Goal: Task Accomplishment & Management: Complete application form

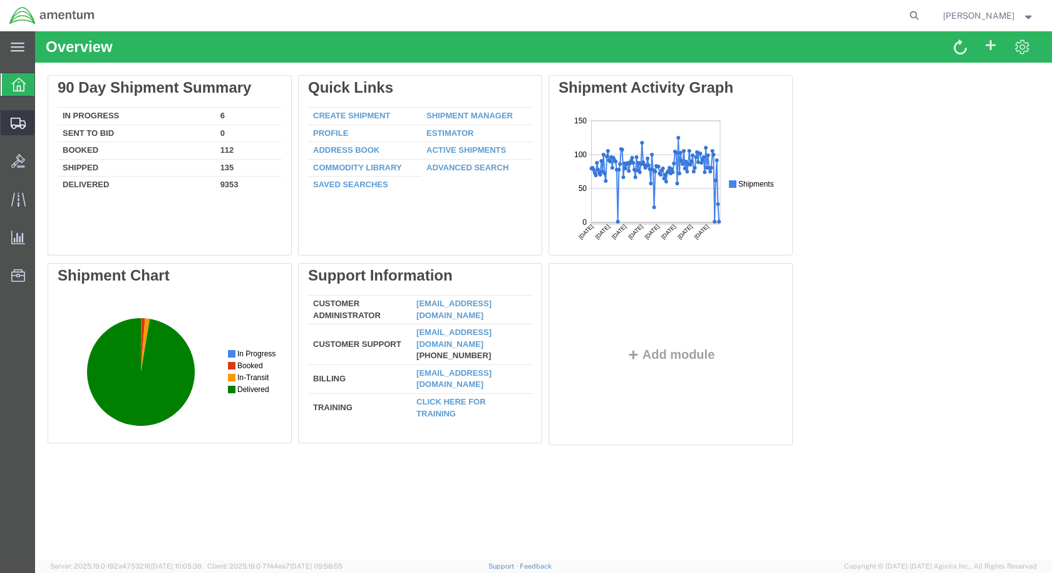
click at [0, 0] on span "Create Shipment" at bounding box center [0, 0] width 0 height 0
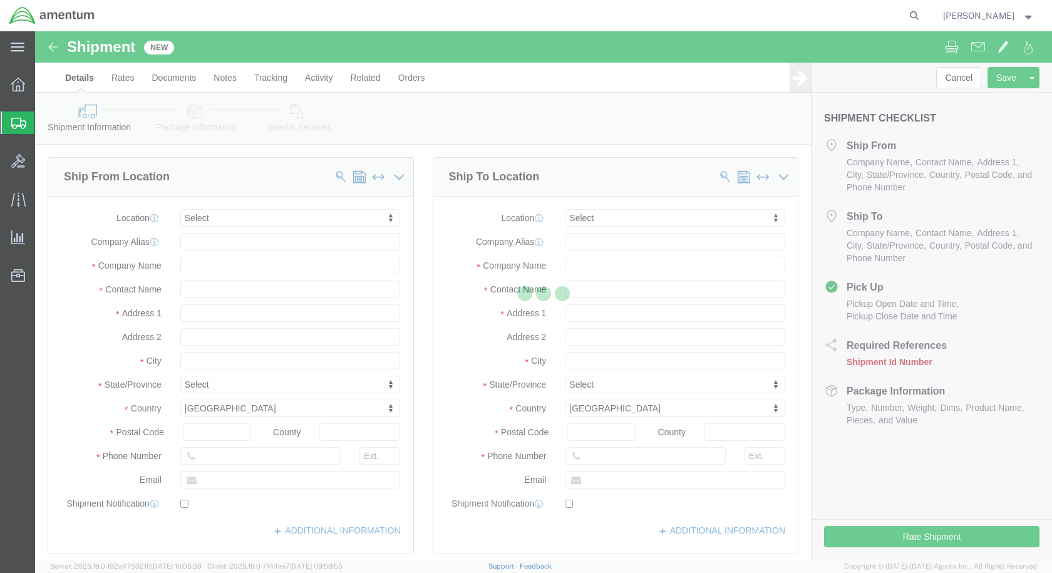
select select
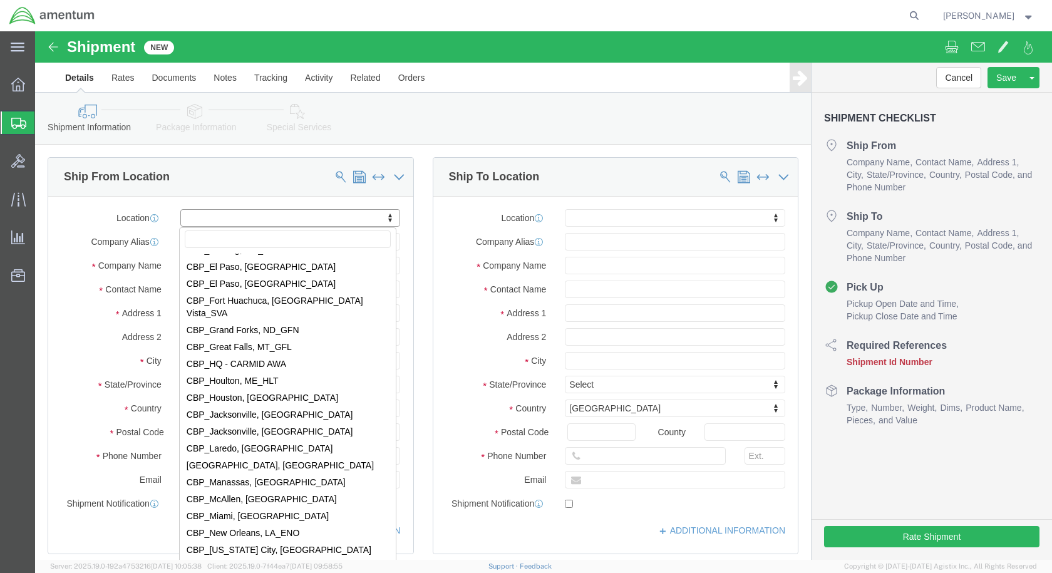
scroll to position [2505, 0]
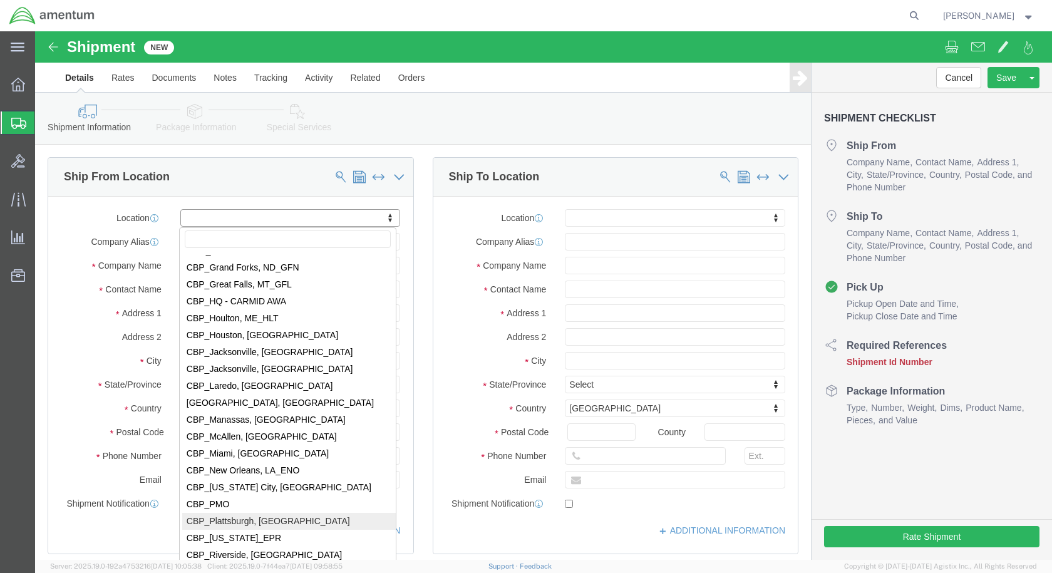
select select "49927"
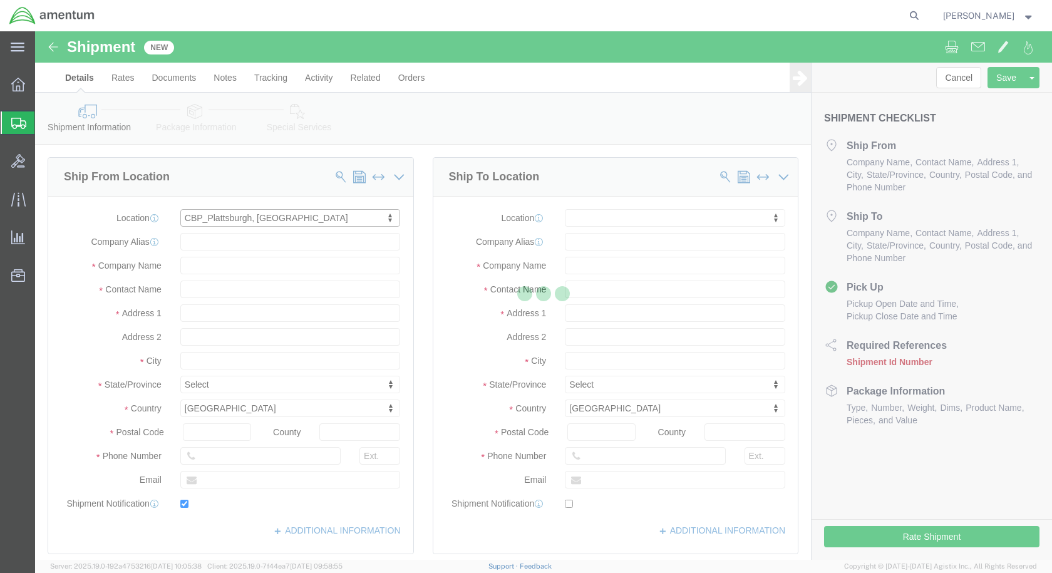
type input "[STREET_ADDRESS][US_STATE]"
type input "12903"
type input "[PHONE_NUMBER]"
type input "[PERSON_NAME][EMAIL_ADDRESS][PERSON_NAME][DOMAIN_NAME]"
checkbox input "true"
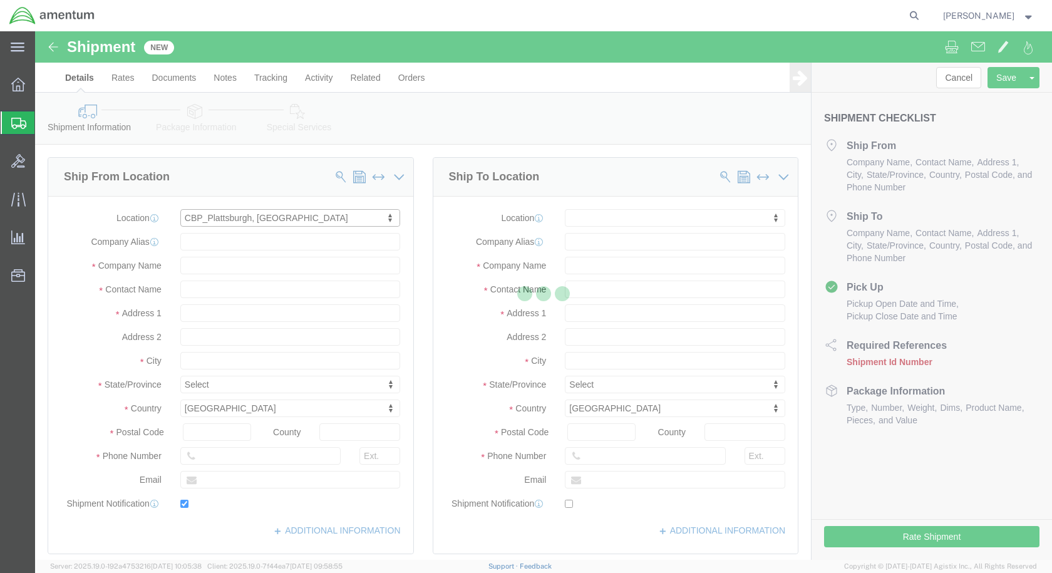
type input "Amentum Services, Inc"
type input "[PERSON_NAME]"
type input "[GEOGRAPHIC_DATA]"
select select "NY"
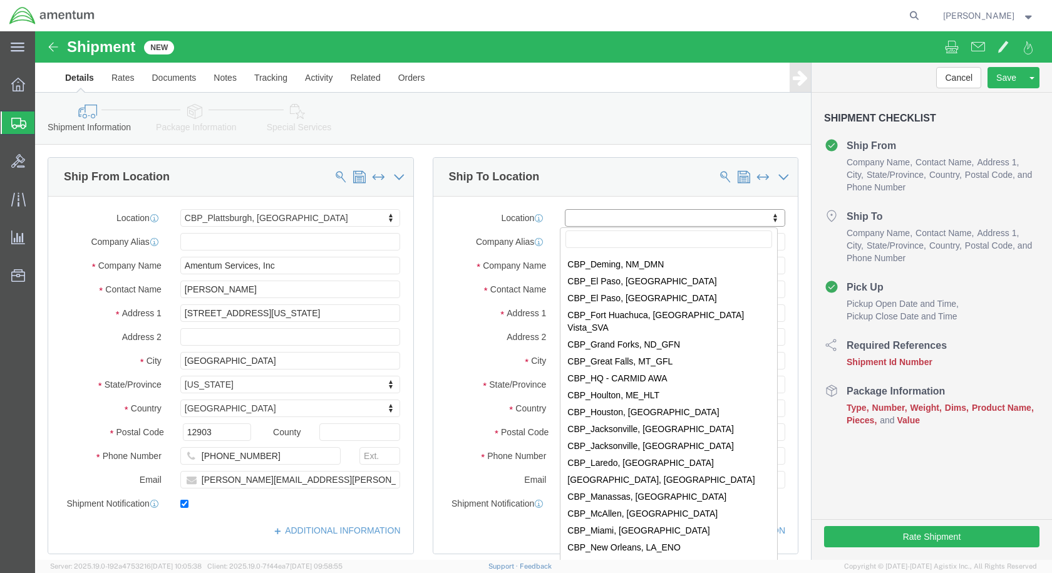
scroll to position [2442, 0]
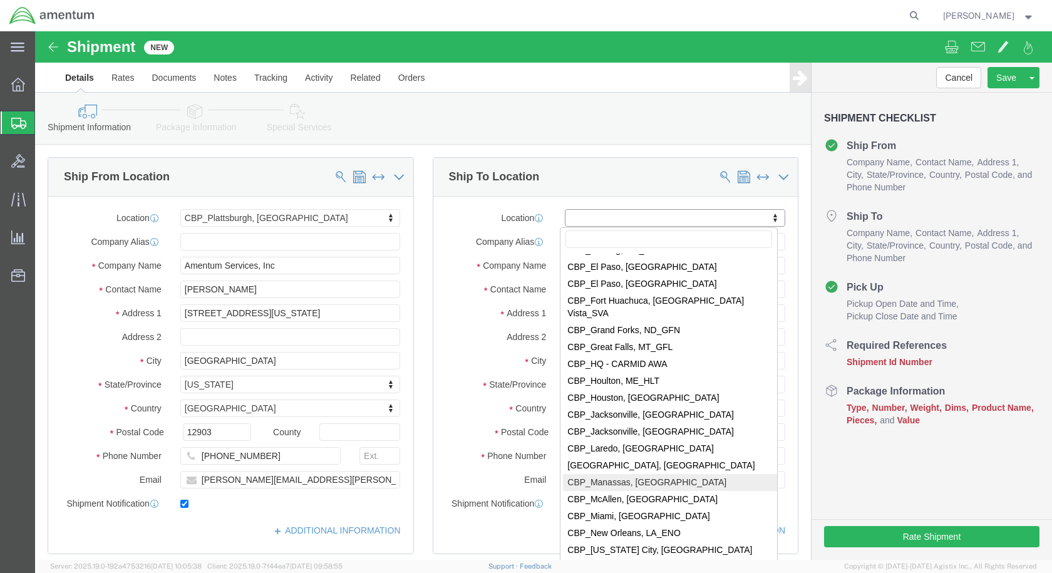
select select "49925"
type input "[STREET_ADDRESS]"
type input "20110"
type input "[PHONE_NUMBER]"
type input "236"
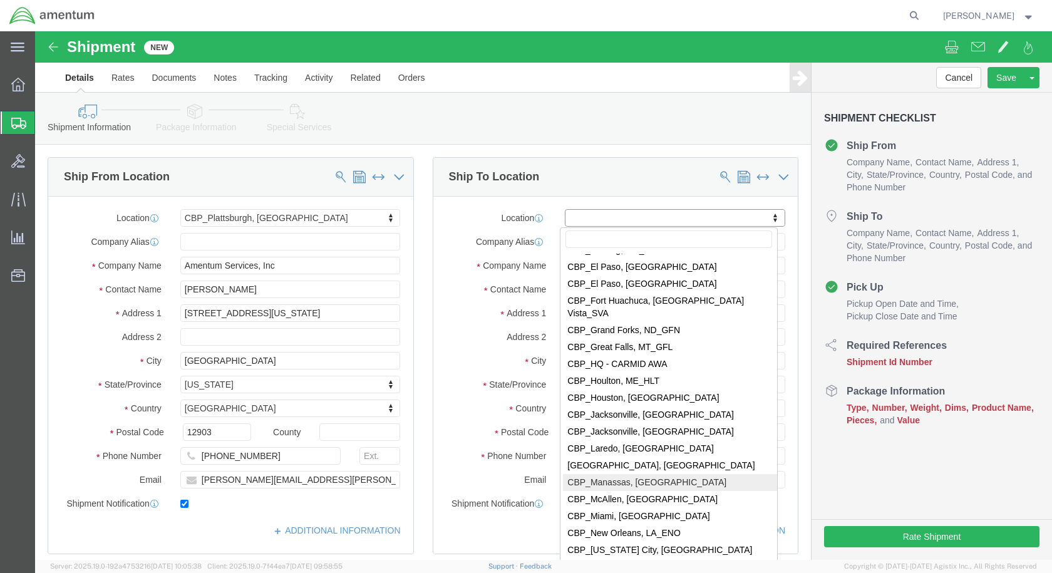
type input "[PERSON_NAME][EMAIL_ADDRESS][PERSON_NAME][DOMAIN_NAME]"
checkbox input "true"
type input "Amentum Services, Inc"
type input "[PERSON_NAME]"
type input "Manassas"
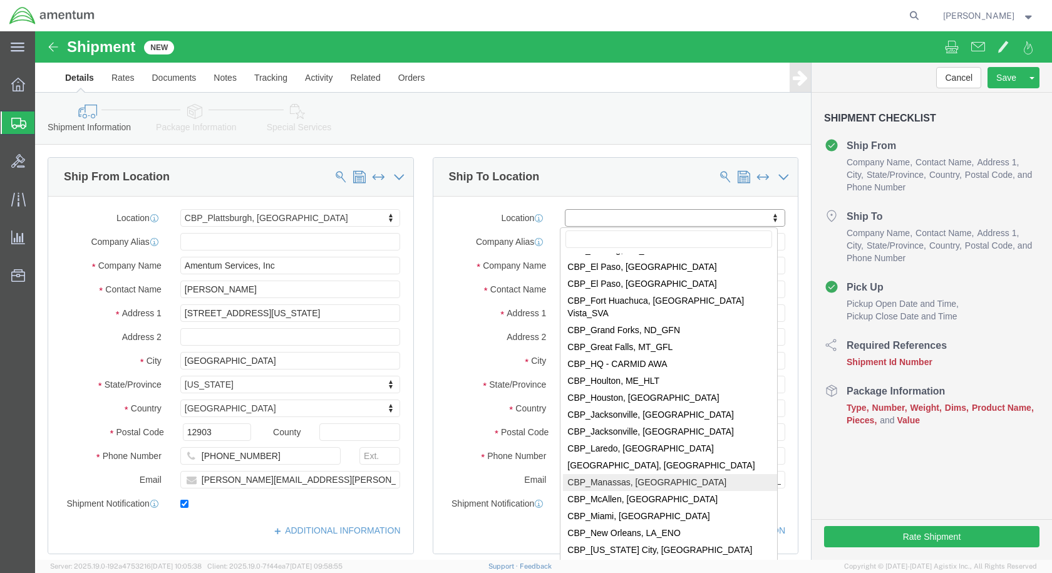
select select "VA"
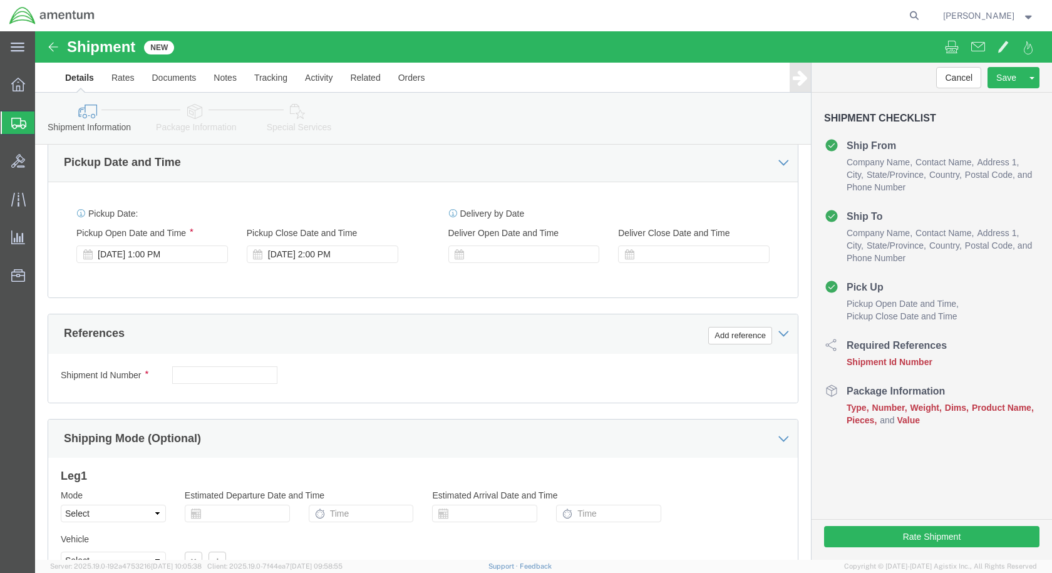
scroll to position [438, 0]
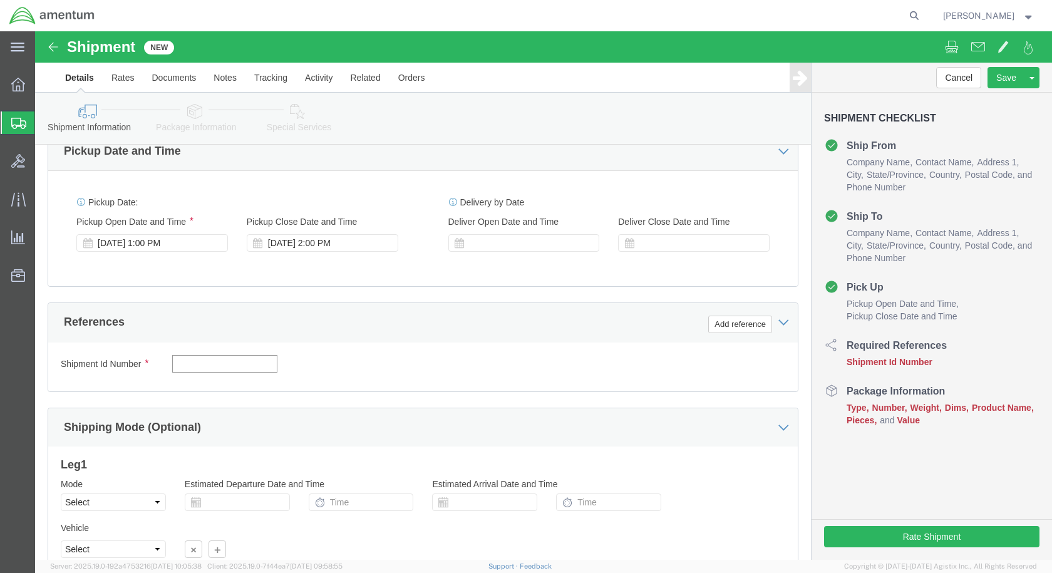
click input "text"
type input "HAZ Labels"
click button "Add reference"
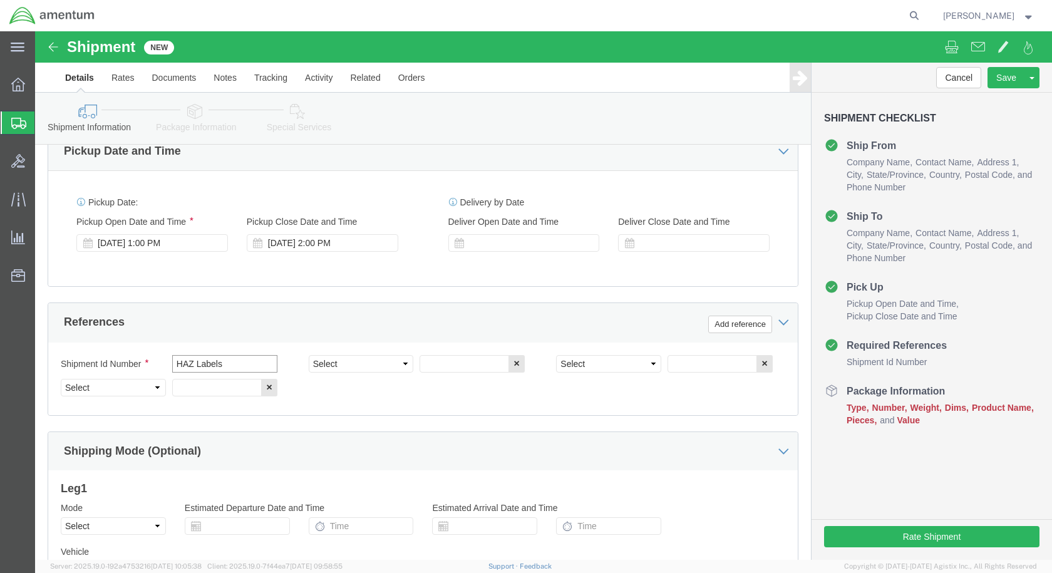
drag, startPoint x: 204, startPoint y: 334, endPoint x: 100, endPoint y: 318, distance: 105.7
click div "Shipment Id Number HAZ Labels Select Account Type Activity ID Airline Appointme…"
click input "text"
paste input "HAZ Labels"
type input "HAZ Labels"
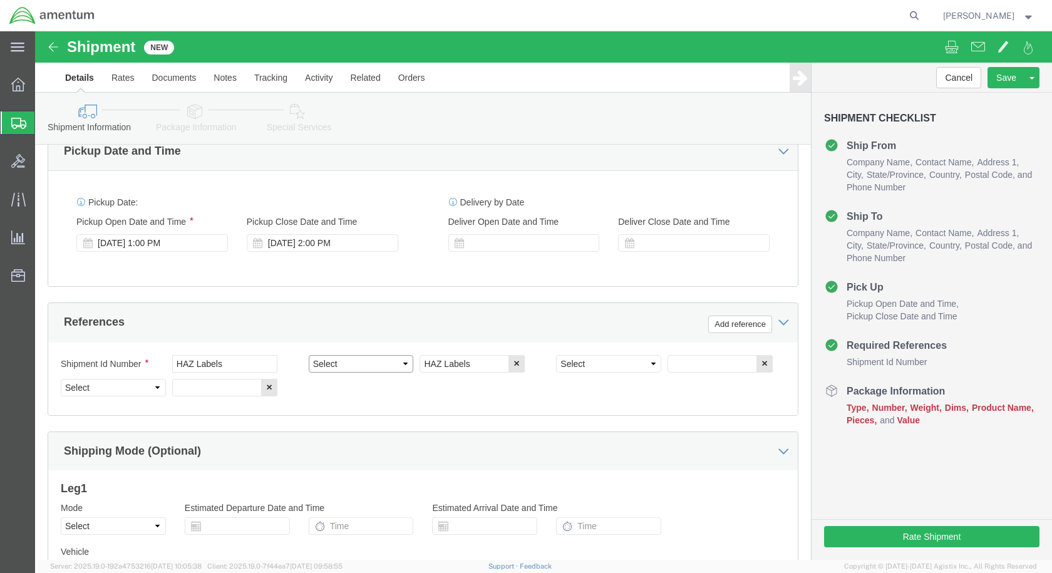
click select "Select Account Type Activity ID Airline Appointment Number ASN Batch Request # …"
select select "CUSTREF"
click select "Select Account Type Activity ID Airline Appointment Number ASN Batch Request # …"
click input "text"
click select "Select Account Type Activity ID Airline Appointment Number ASN Batch Request # …"
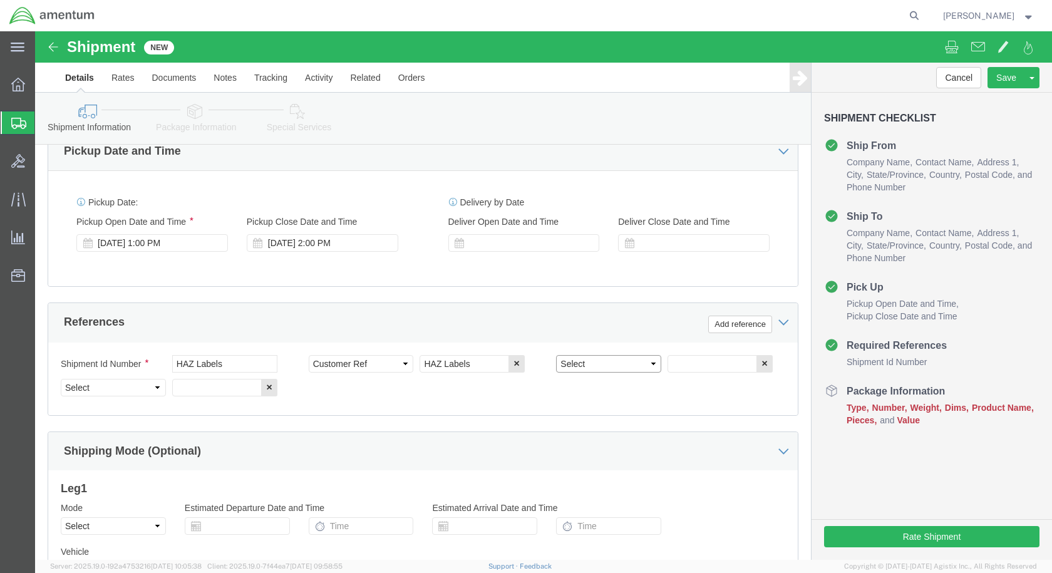
select select "DEPT"
click select "Select Account Type Activity ID Airline Appointment Number ASN Batch Request # …"
click input "text"
type input "CBP"
click select "Select Account Type Activity ID Airline Appointment Number ASN Batch Request # …"
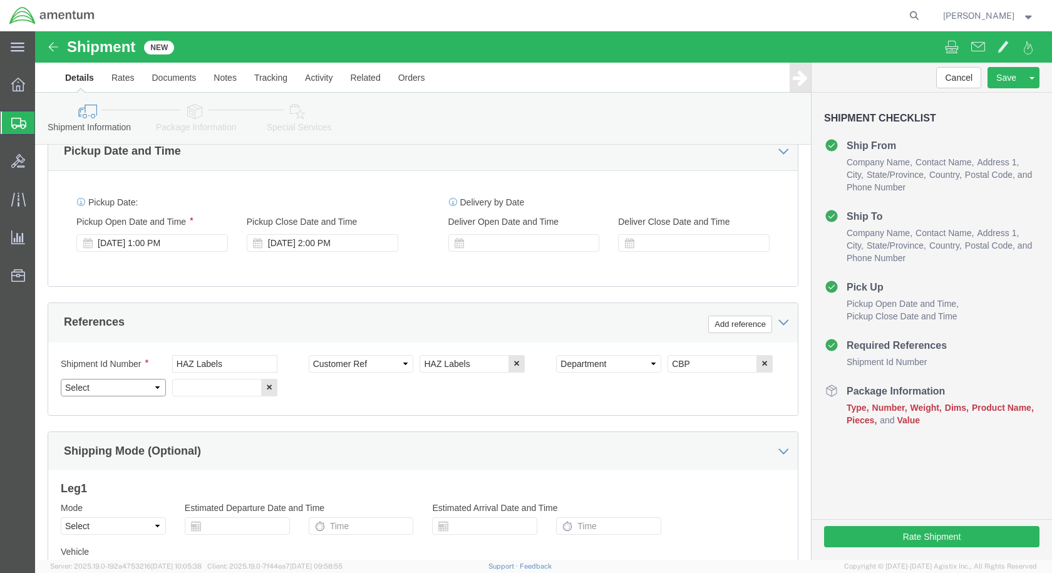
select select "PROJNUM"
click select "Select Account Type Activity ID Airline Appointment Number ASN Batch Request # …"
click input "text"
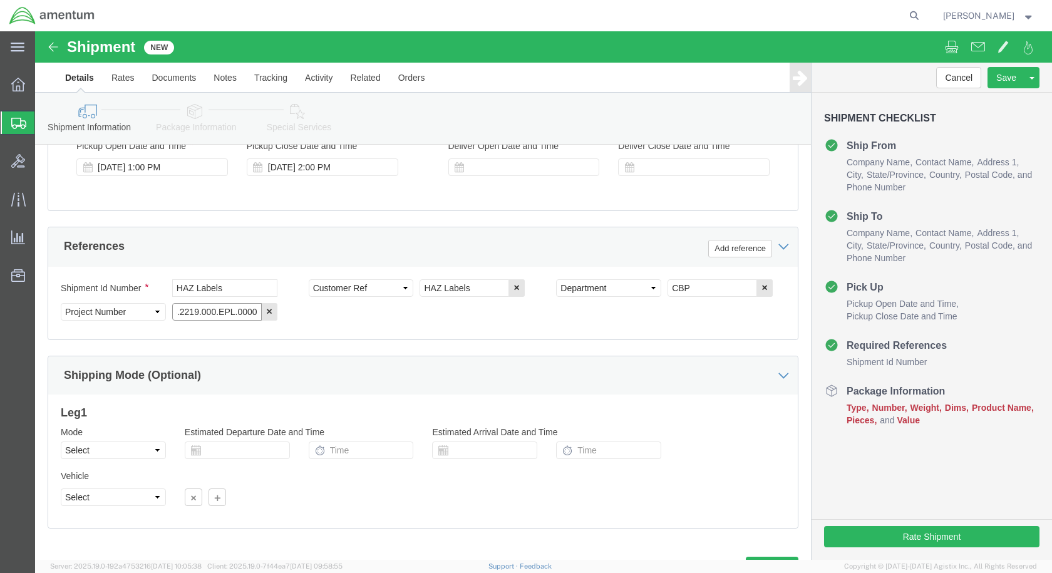
scroll to position [570, 0]
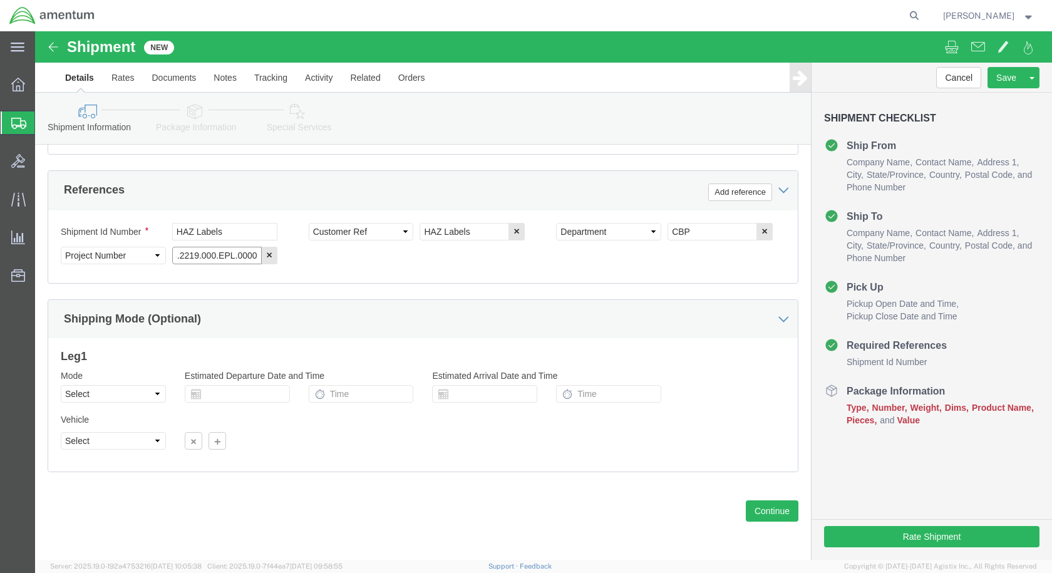
type input "6118.03.03.2219.000.EPL.0000"
click button "Continue"
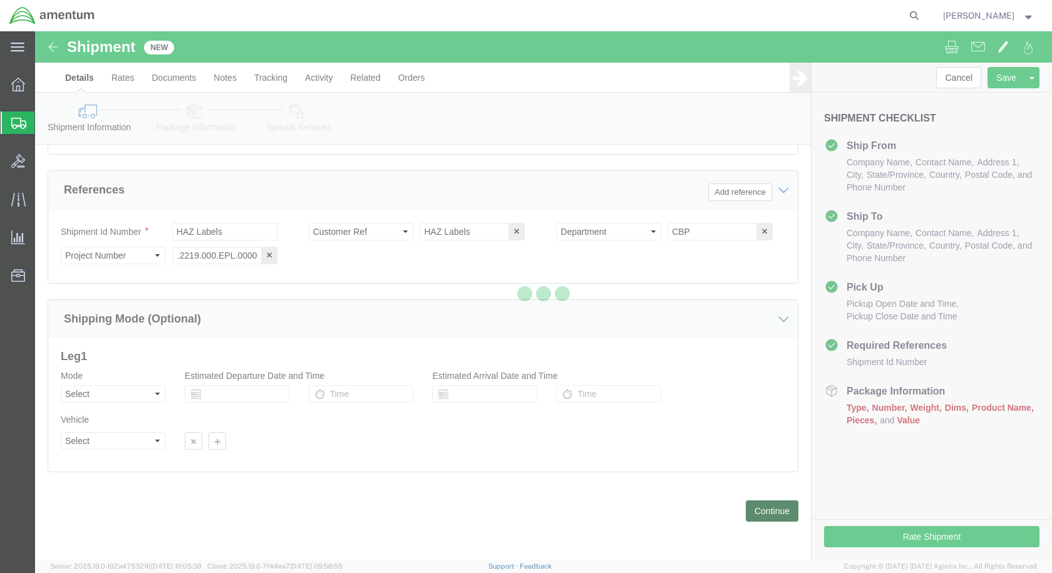
scroll to position [0, 0]
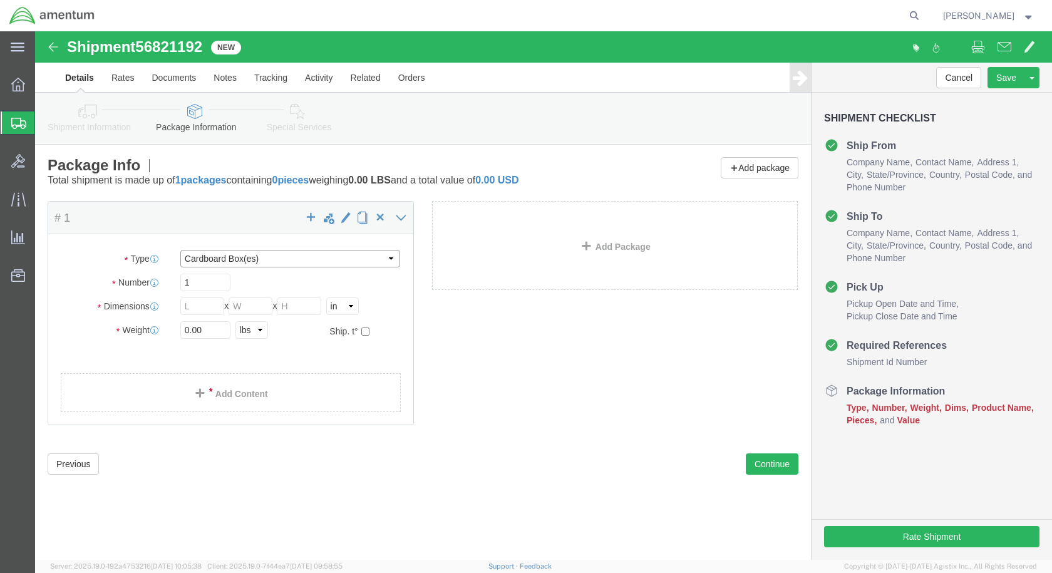
click select "Select BCK Boxes Bale(s) Basket(s) Bolt(s) Bottle(s) Buckets Bulk Bundle(s) Can…"
select select "PAK"
click select "Select BCK Boxes Bale(s) Basket(s) Bolt(s) Bottle(s) Buckets Bulk Bundle(s) Can…"
type input "10.25"
type input "12.75"
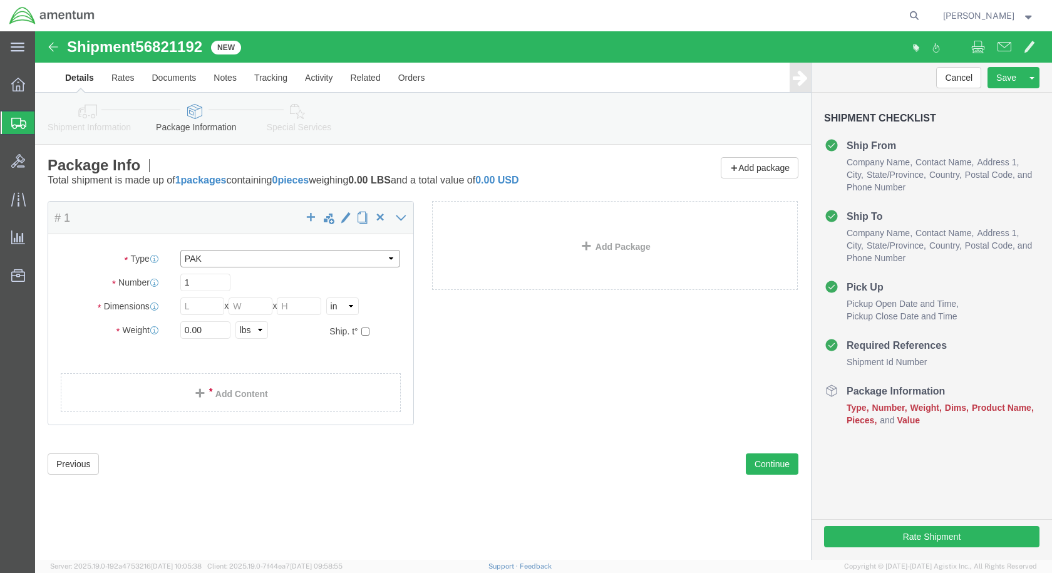
type input "1.00"
drag, startPoint x: 177, startPoint y: 301, endPoint x: 116, endPoint y: 289, distance: 62.5
click div "Package Type Select BCK Boxes Bale(s) Basket(s) Bolt(s) Bottle(s) Buckets Bulk …"
type input ".5"
click link "Add Content"
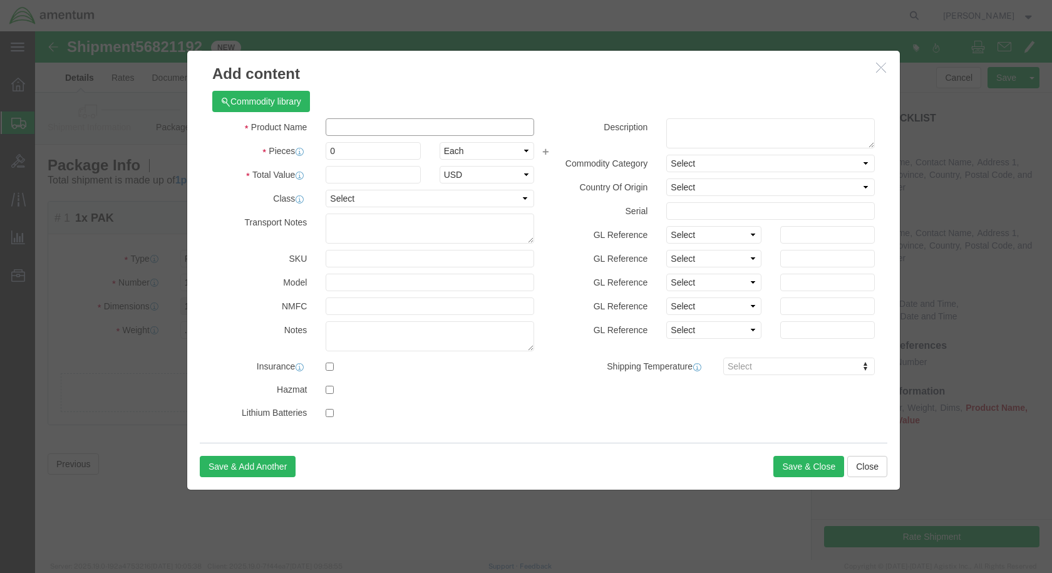
click input "text"
type input "HAZ LABELS"
drag, startPoint x: 312, startPoint y: 128, endPoint x: 276, endPoint y: 119, distance: 37.4
click div "Pieces 0 Select Bag Barrels 100Board Feet Bottle Box Blister Pack Carats Can Ca…"
type input "1"
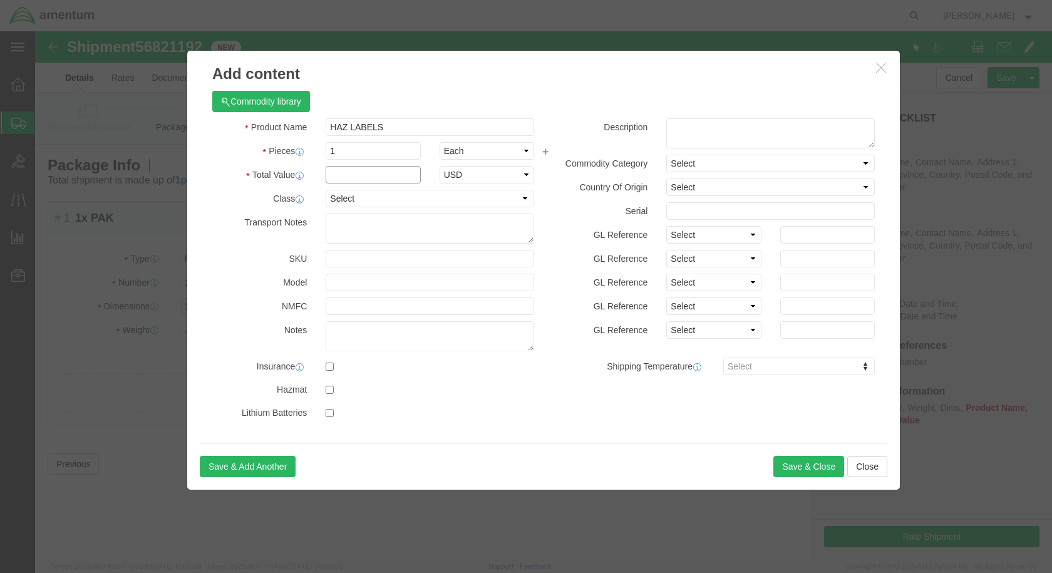
click input "text"
type input "100"
click button "Save & Close"
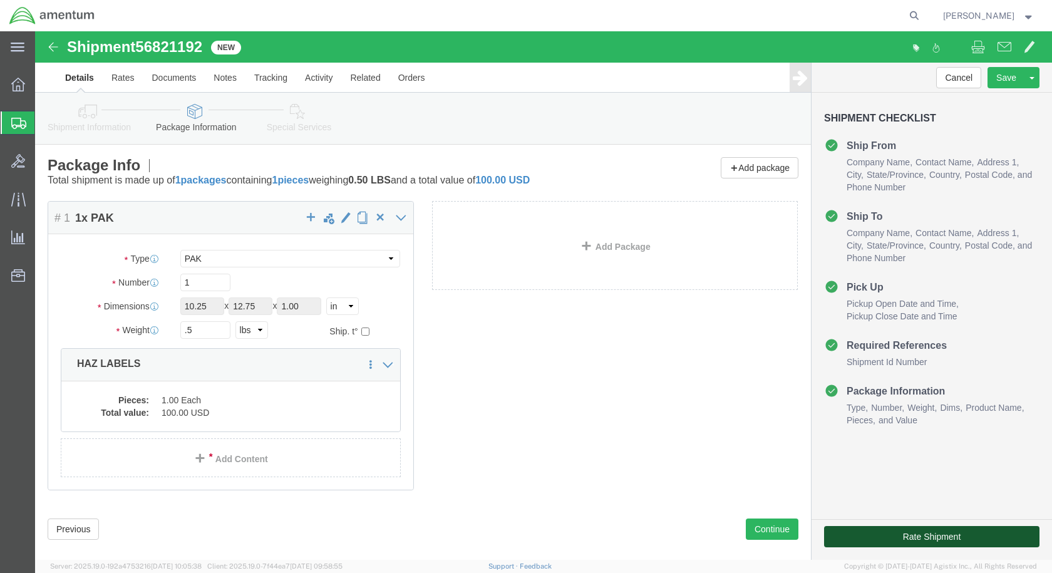
click button "Rate Shipment"
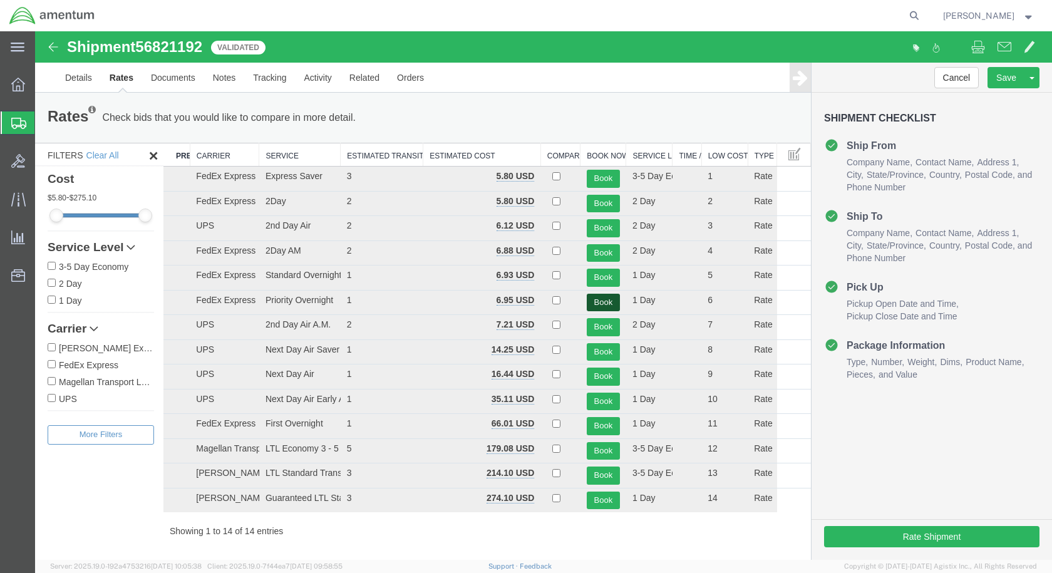
drag, startPoint x: 595, startPoint y: 299, endPoint x: 575, endPoint y: 300, distance: 20.0
click at [595, 299] on button "Book" at bounding box center [603, 303] width 33 height 18
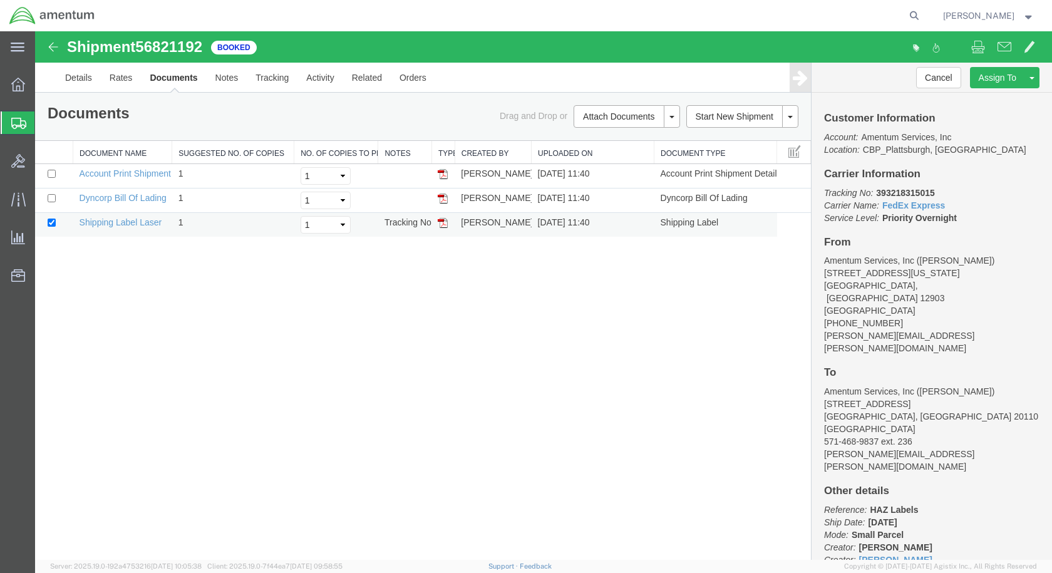
click at [447, 225] on img at bounding box center [443, 223] width 10 height 10
